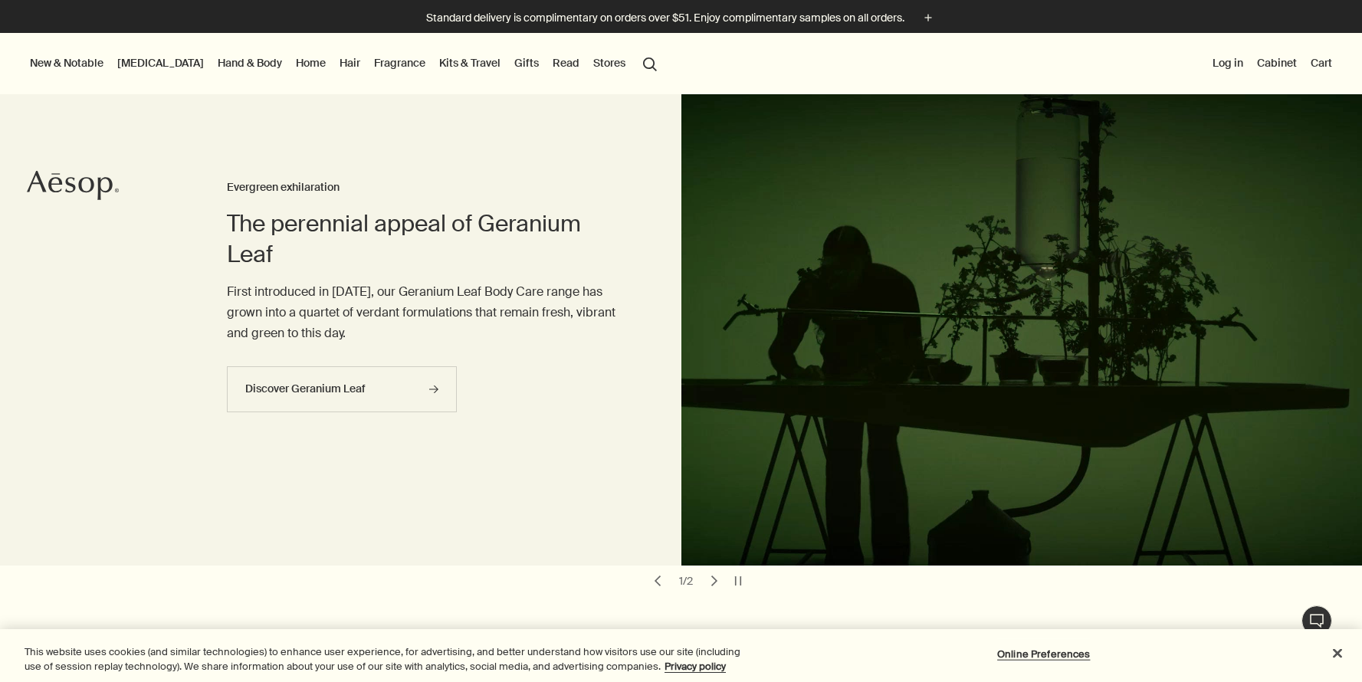
click at [149, 63] on link "[MEDICAL_DATA]" at bounding box center [160, 63] width 93 height 20
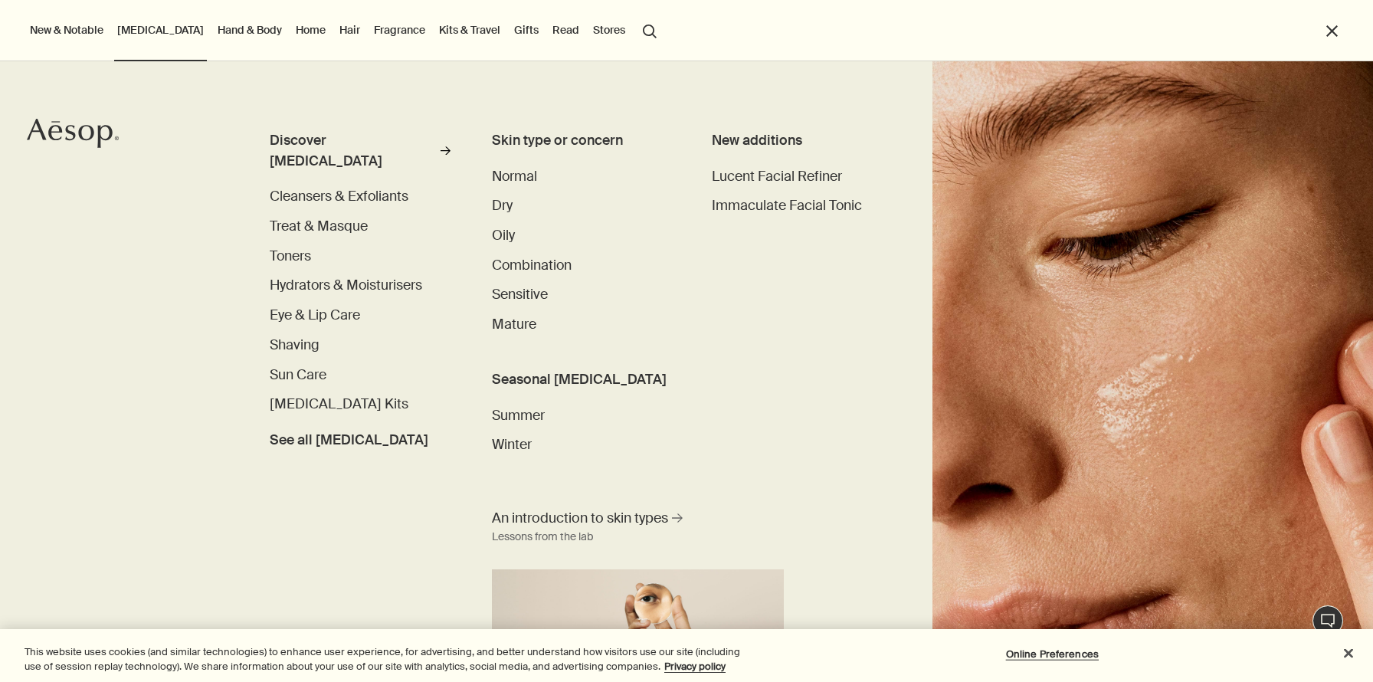
click at [225, 36] on link "Hand & Body" at bounding box center [250, 30] width 71 height 20
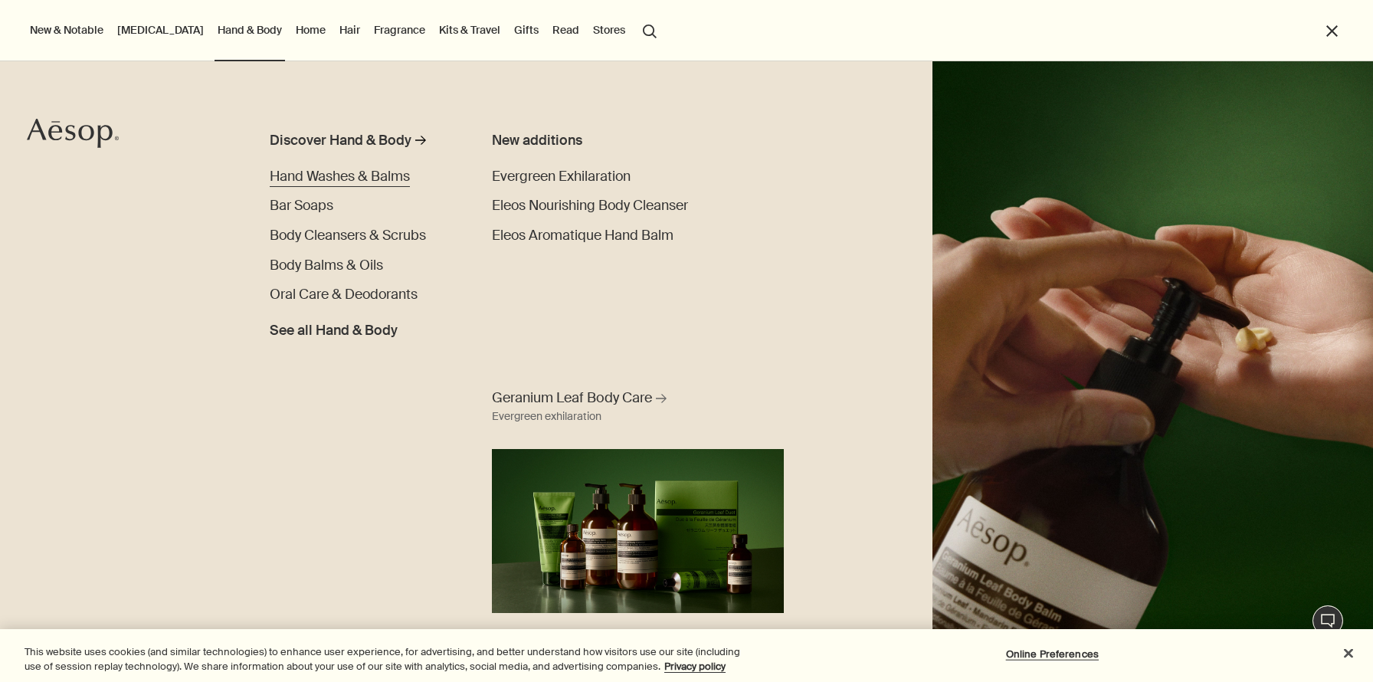
click at [342, 176] on span "Hand Washes & Balms" at bounding box center [340, 176] width 140 height 18
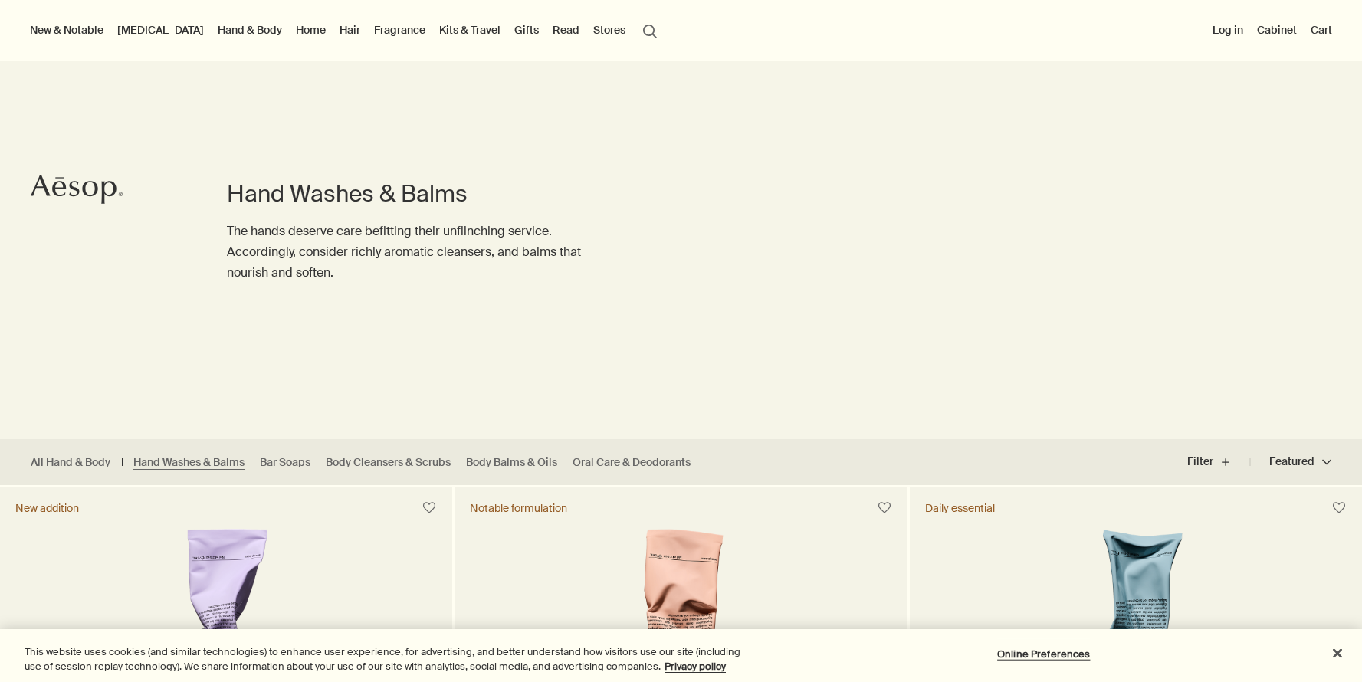
scroll to position [97, 0]
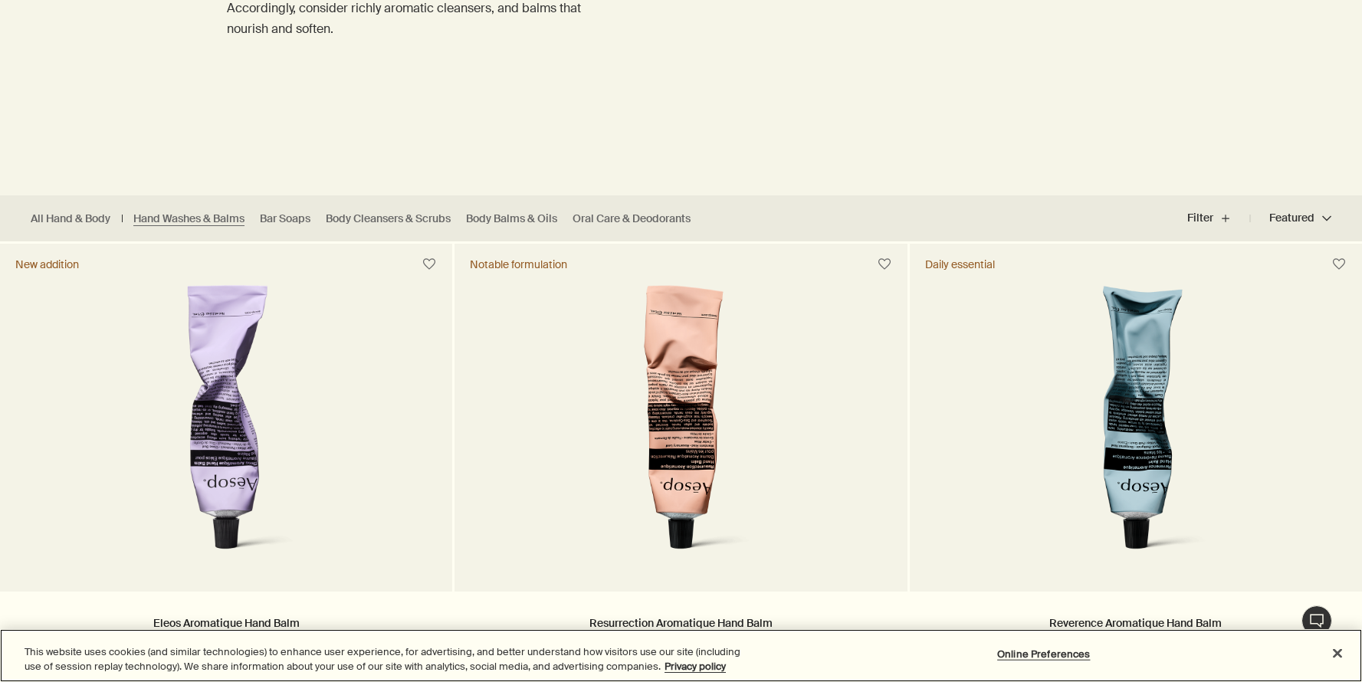
scroll to position [245, 0]
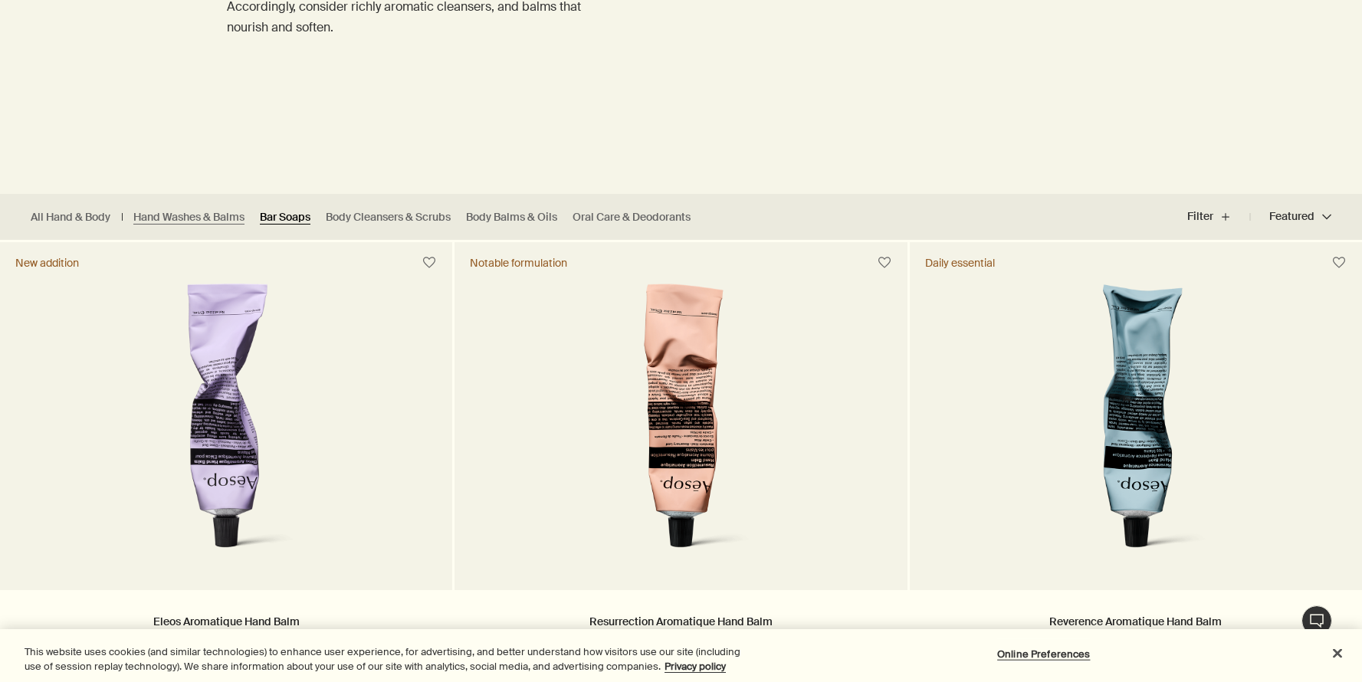
click at [281, 213] on link "Bar Soaps" at bounding box center [285, 217] width 51 height 15
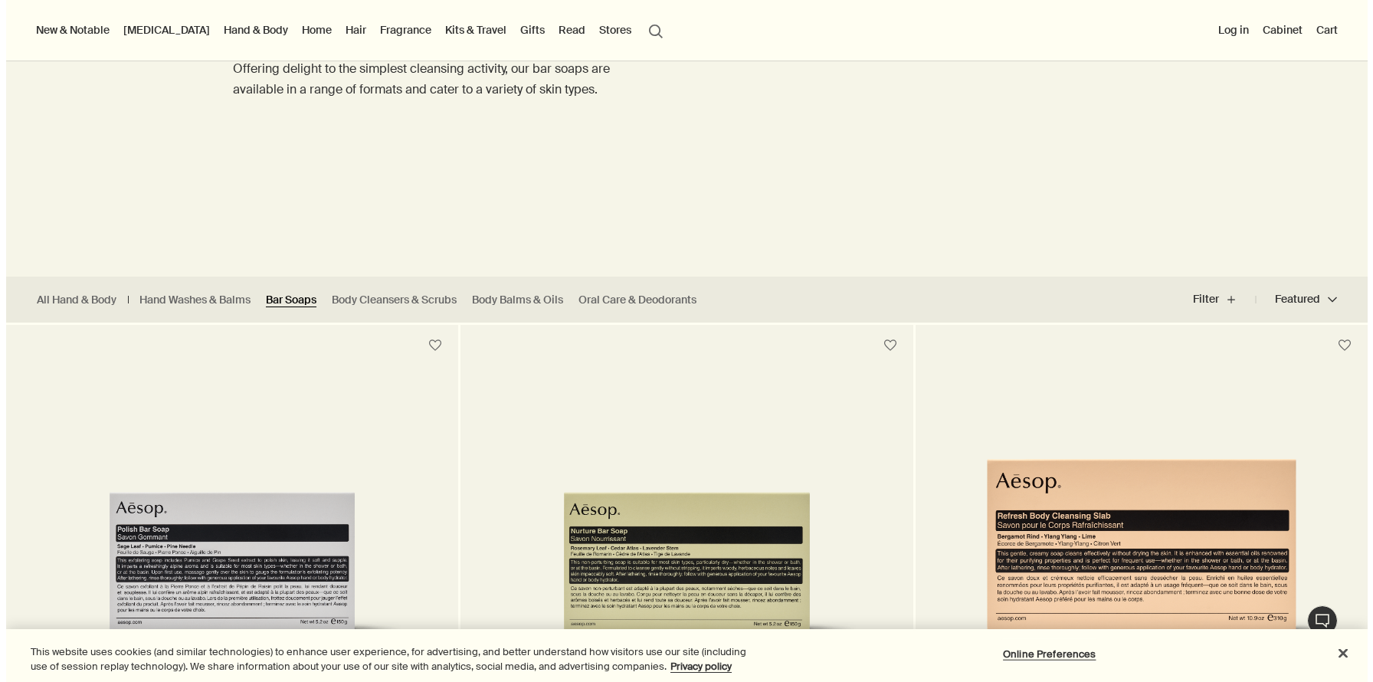
scroll to position [157, 0]
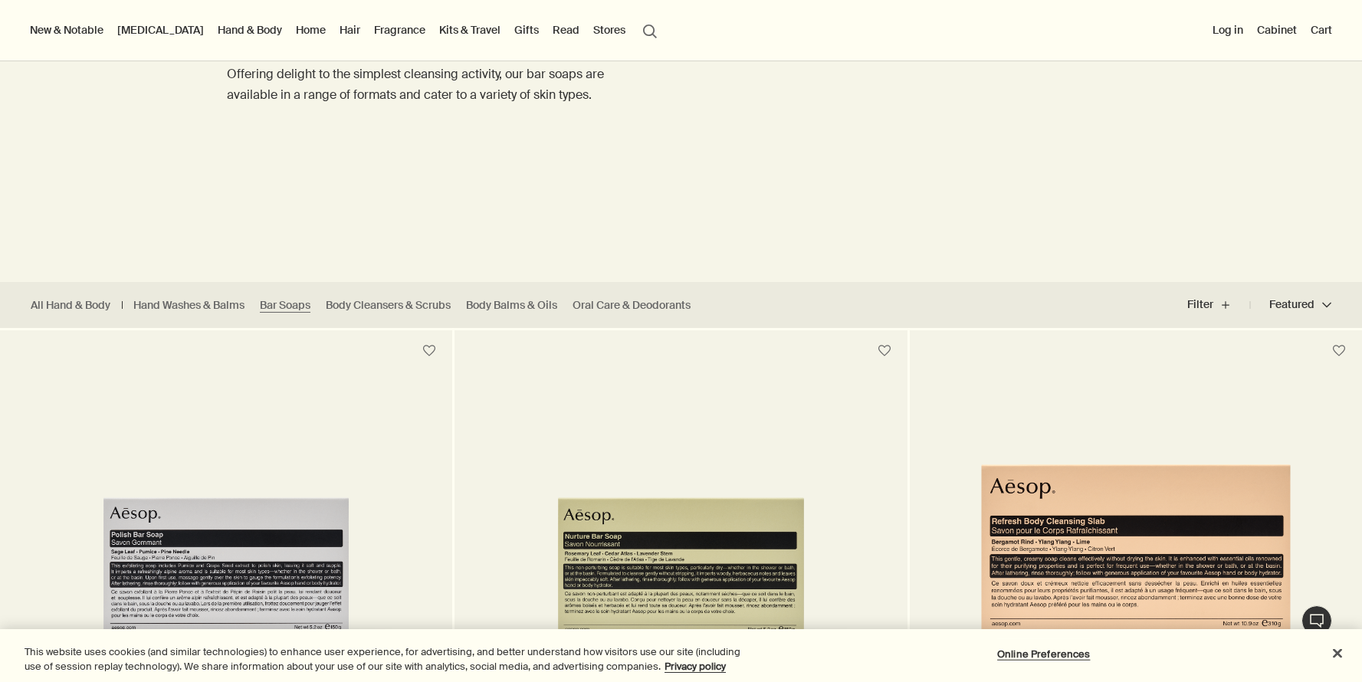
click at [371, 29] on link "Fragrance" at bounding box center [399, 30] width 57 height 20
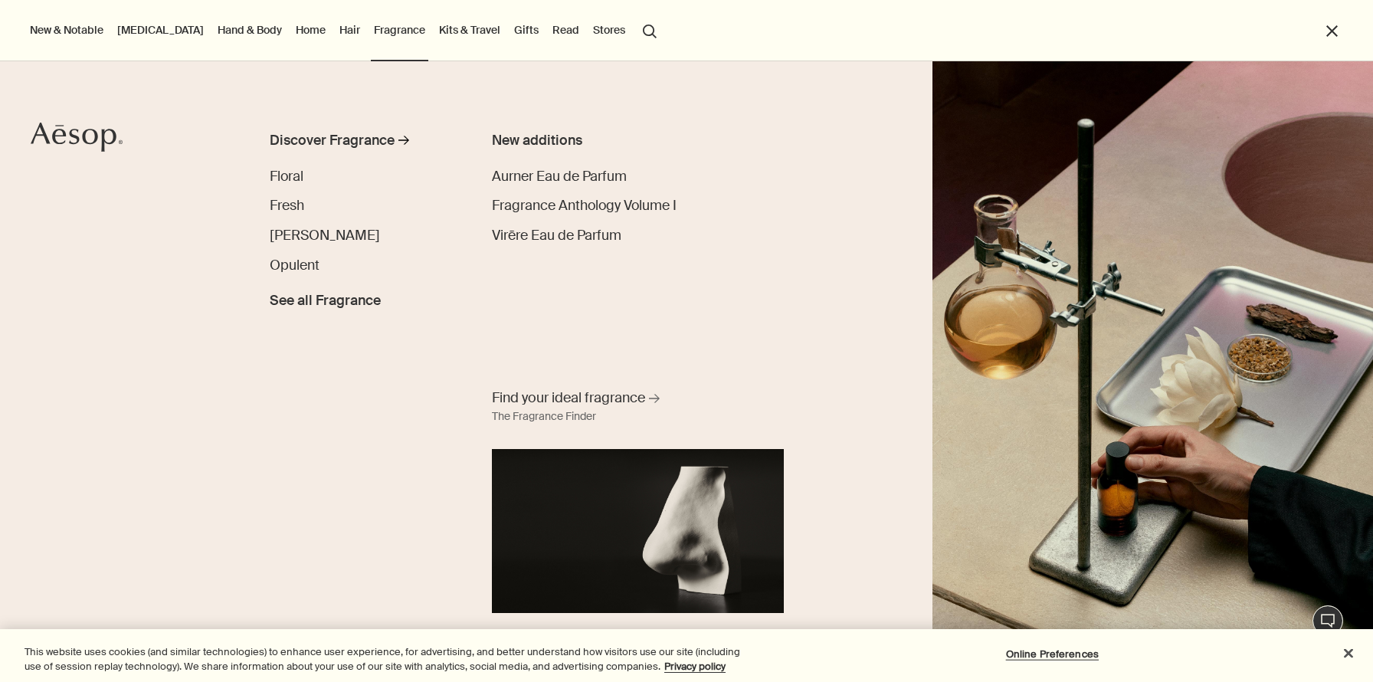
click at [215, 33] on link "Hand & Body" at bounding box center [250, 30] width 71 height 20
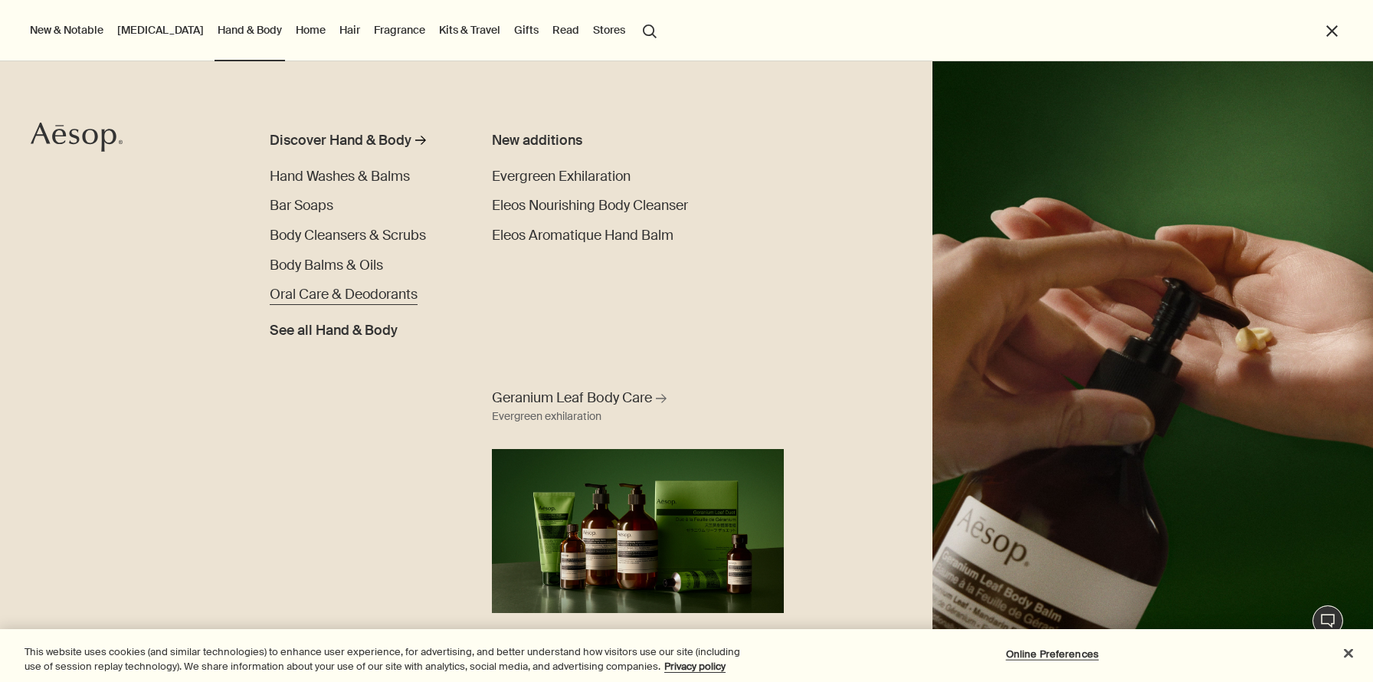
click at [366, 292] on span "Oral Care & Deodorants" at bounding box center [344, 294] width 148 height 18
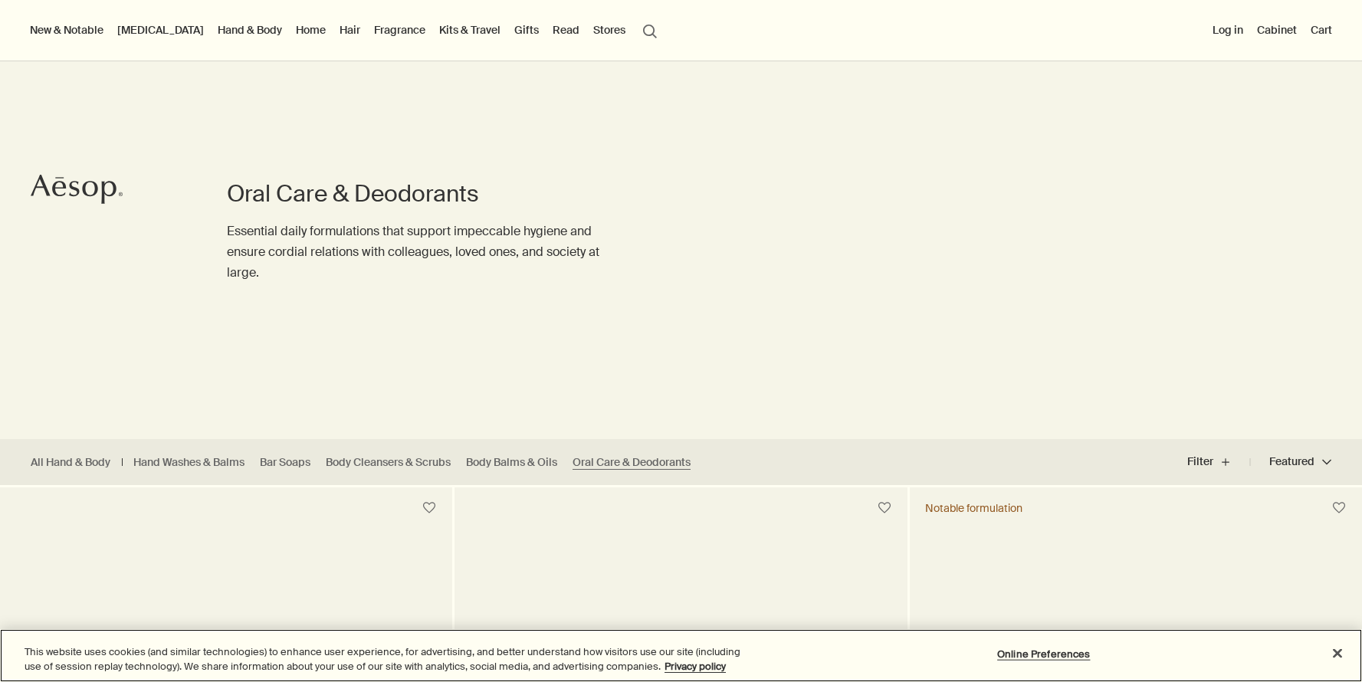
scroll to position [182, 0]
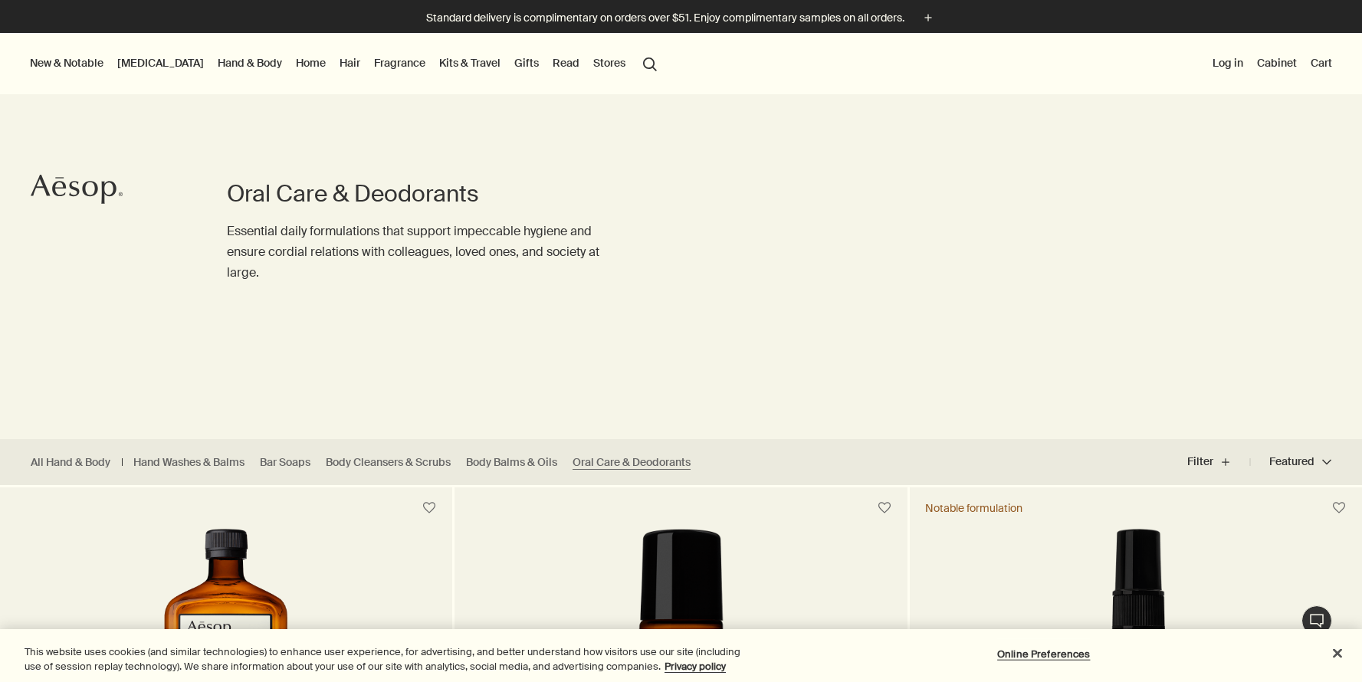
click at [371, 61] on link "Fragrance" at bounding box center [399, 63] width 57 height 20
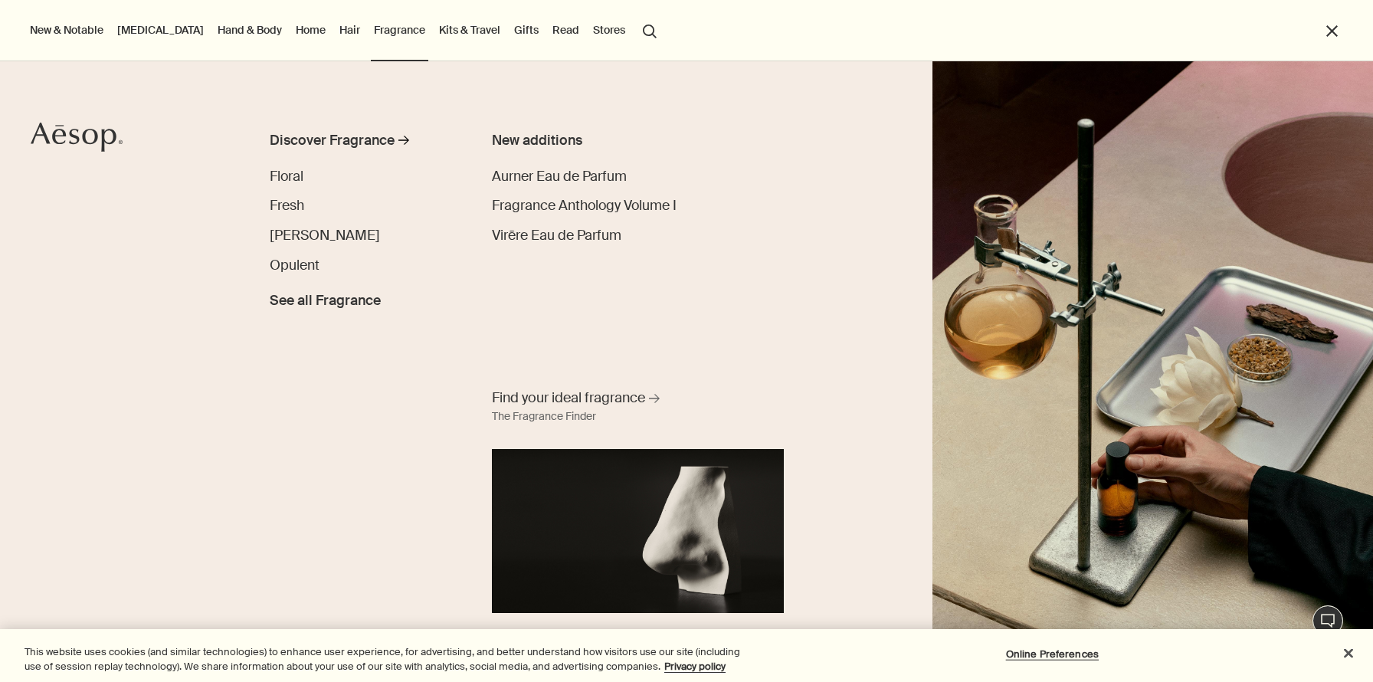
click at [336, 39] on link "Hair" at bounding box center [349, 30] width 27 height 20
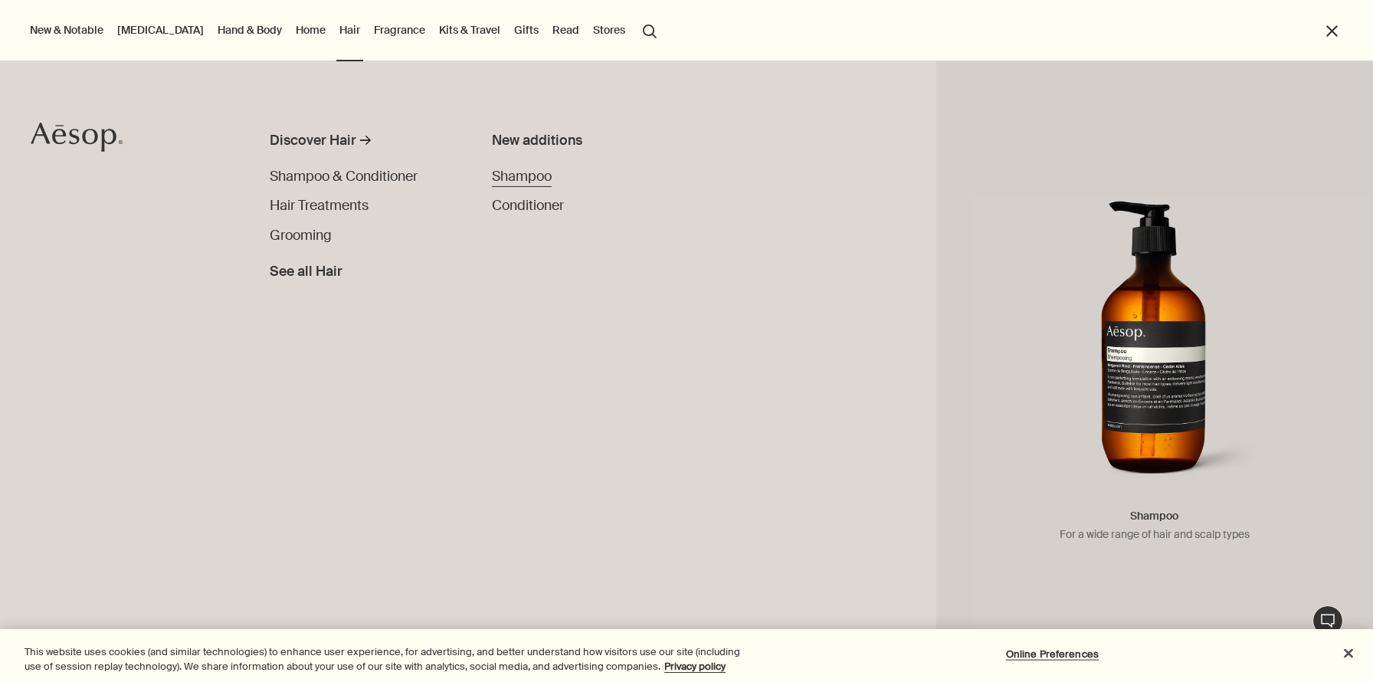
click at [523, 185] on link "Shampoo" at bounding box center [522, 176] width 60 height 21
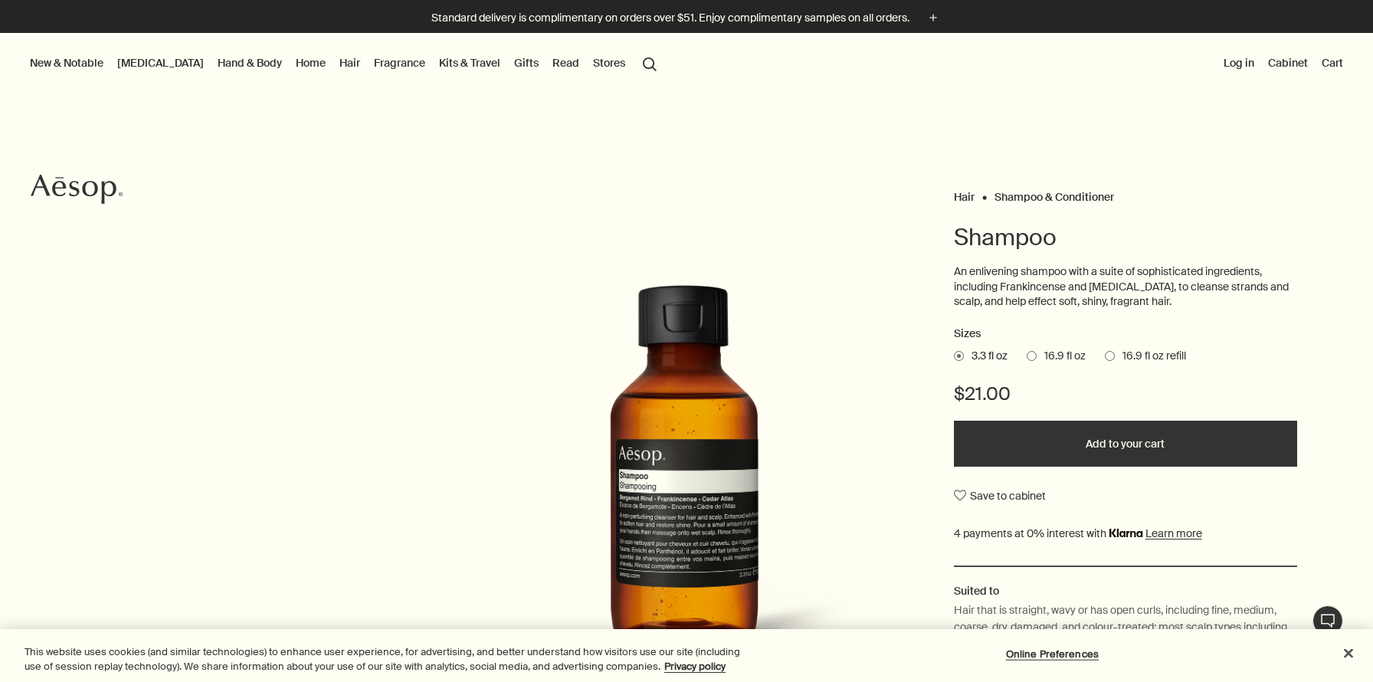
click at [511, 62] on link "Gifts" at bounding box center [526, 63] width 31 height 20
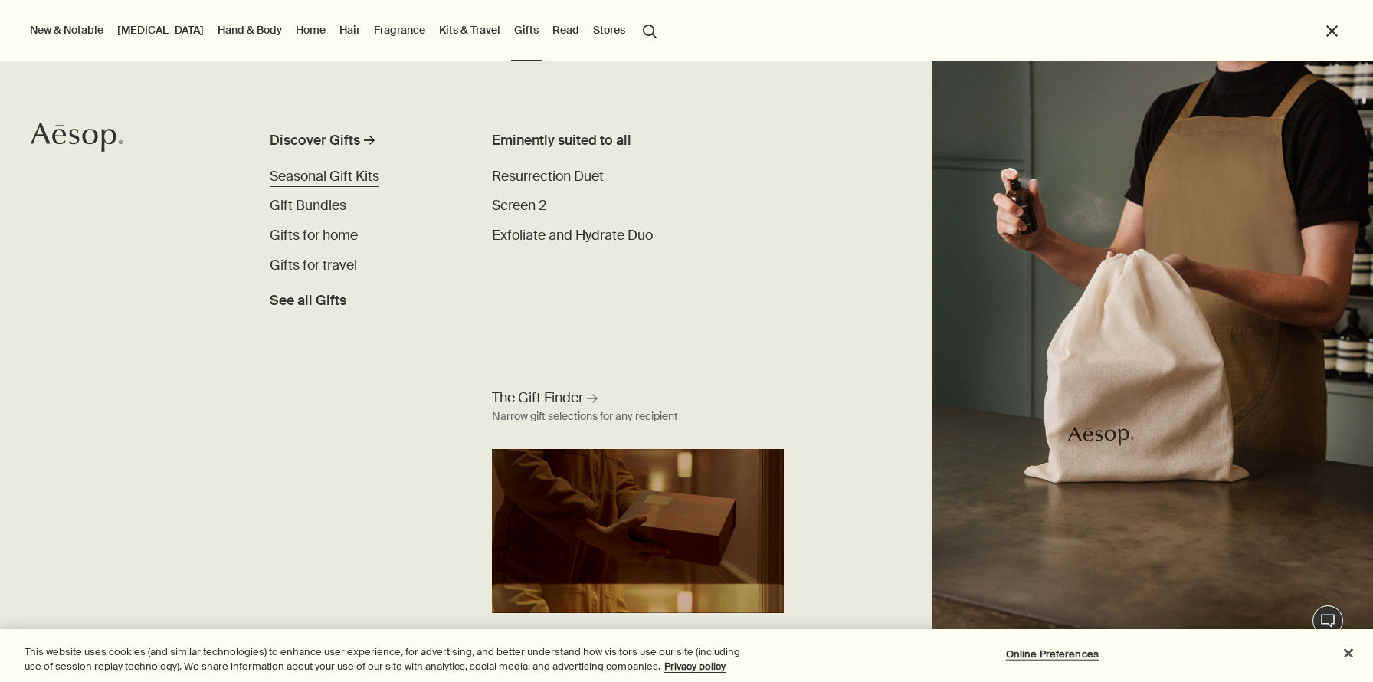
click at [349, 171] on span "Seasonal Gift Kits" at bounding box center [325, 176] width 110 height 18
